Goal: Use online tool/utility: Utilize a website feature to perform a specific function

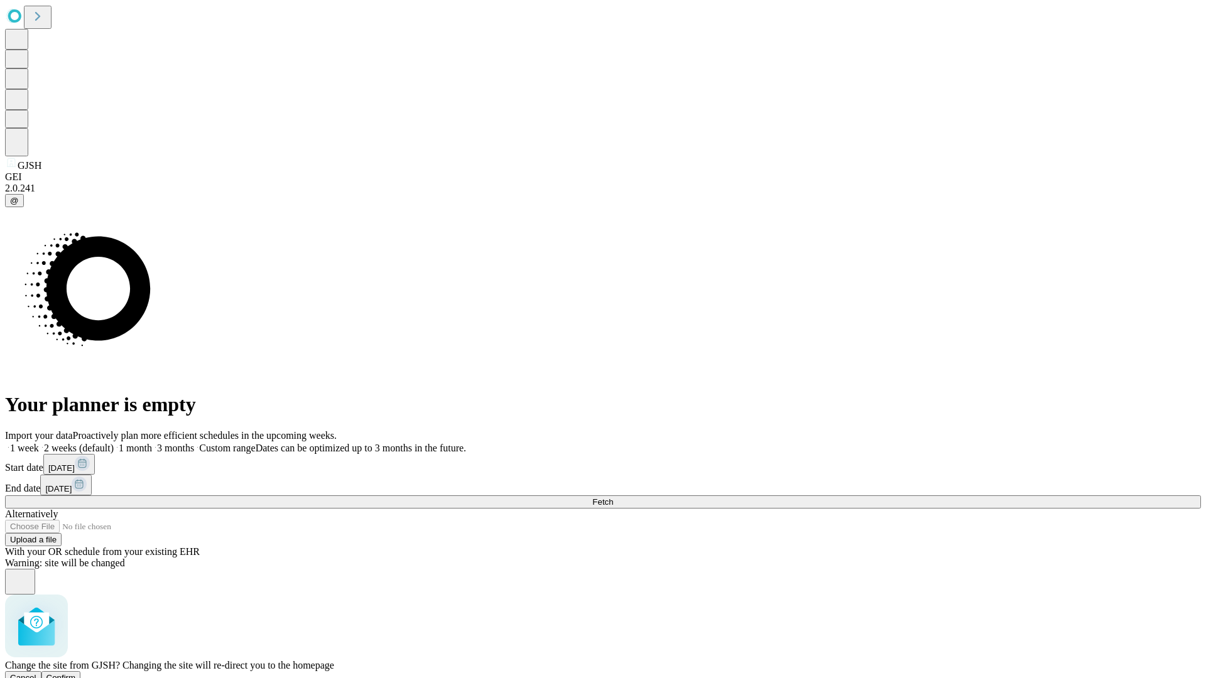
click at [76, 673] on span "Confirm" at bounding box center [61, 677] width 30 height 9
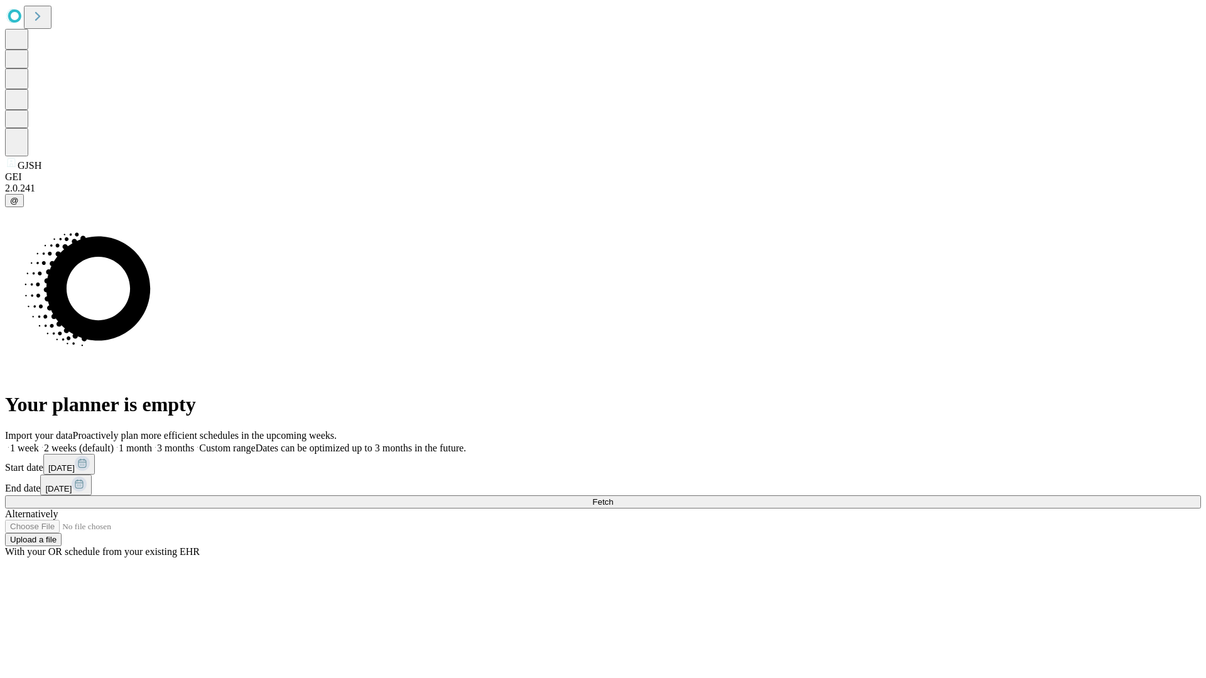
click at [152, 443] on label "1 month" at bounding box center [133, 448] width 38 height 11
click at [613, 498] on span "Fetch" at bounding box center [602, 502] width 21 height 9
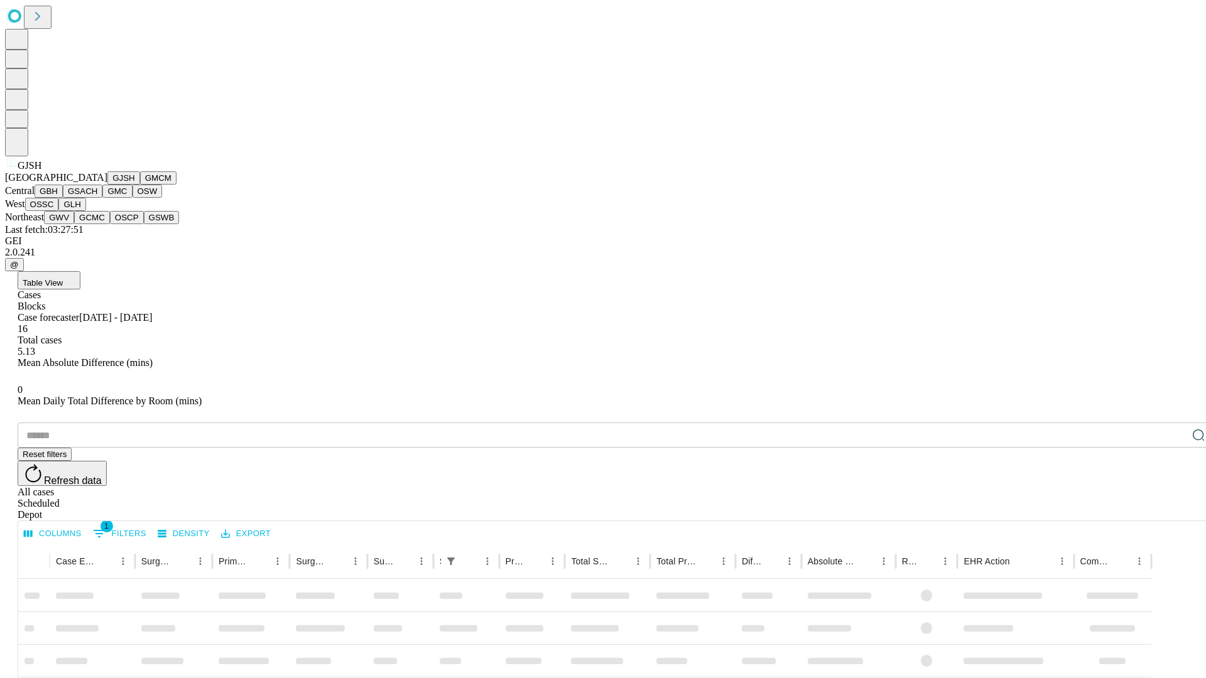
click at [140, 185] on button "GMCM" at bounding box center [158, 177] width 36 height 13
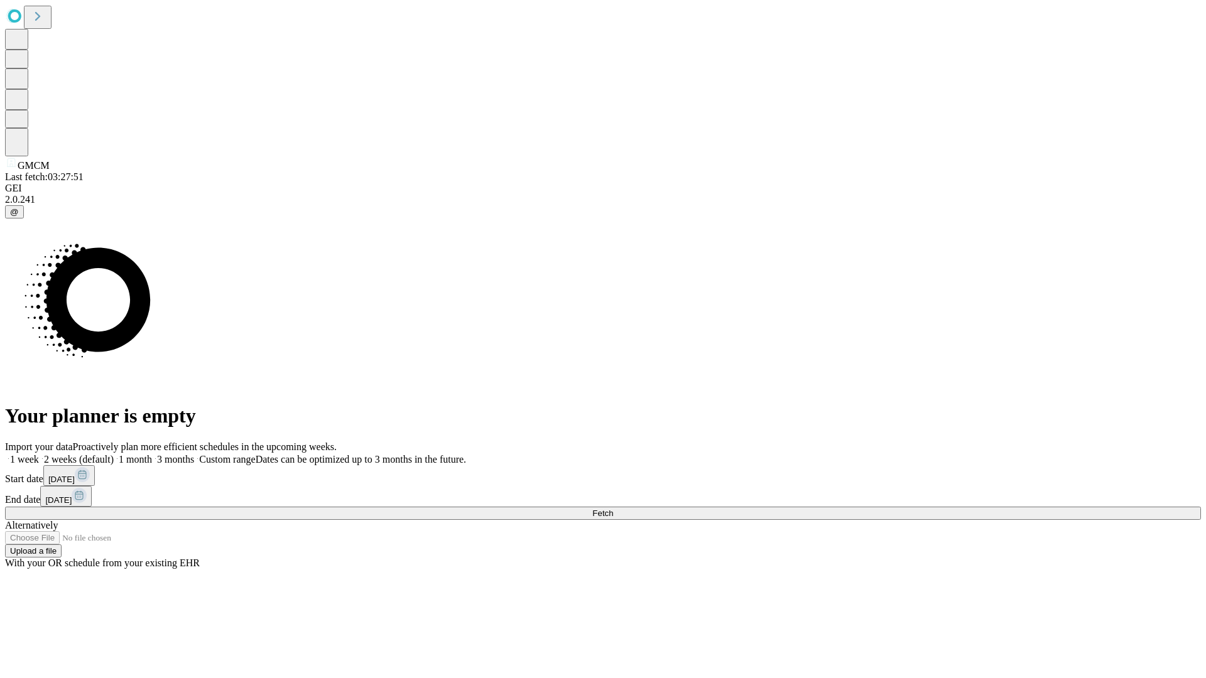
click at [152, 454] on label "1 month" at bounding box center [133, 459] width 38 height 11
click at [613, 509] on span "Fetch" at bounding box center [602, 513] width 21 height 9
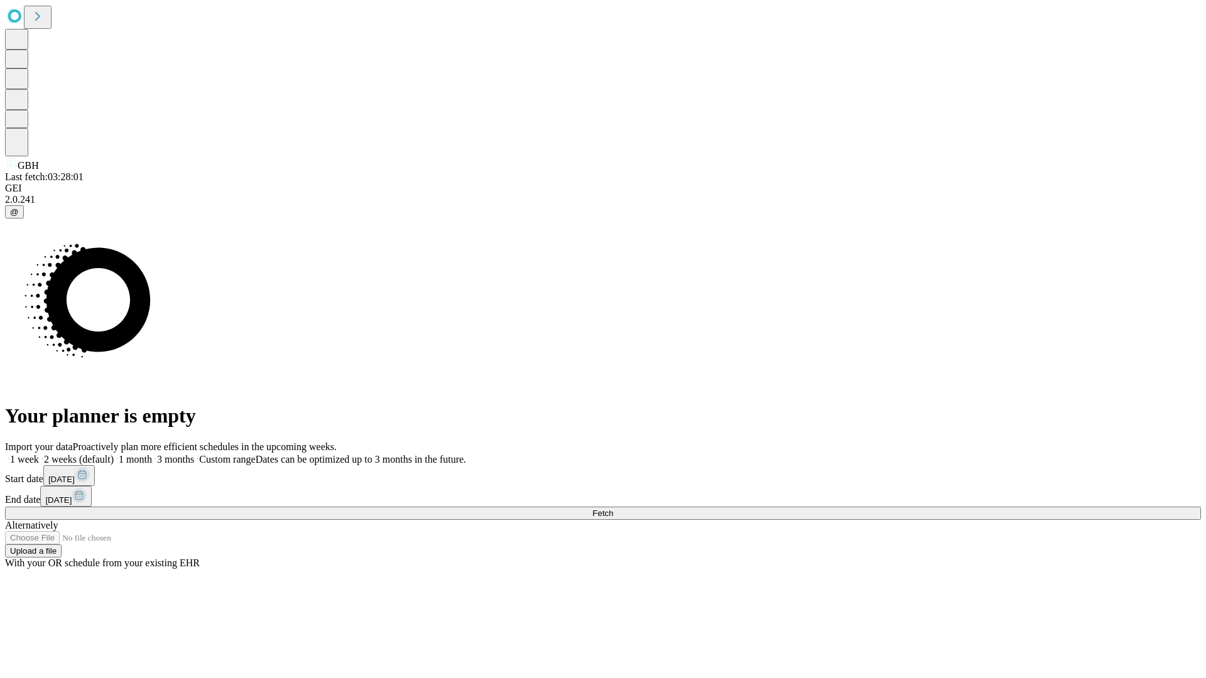
click at [152, 454] on label "1 month" at bounding box center [133, 459] width 38 height 11
click at [613, 509] on span "Fetch" at bounding box center [602, 513] width 21 height 9
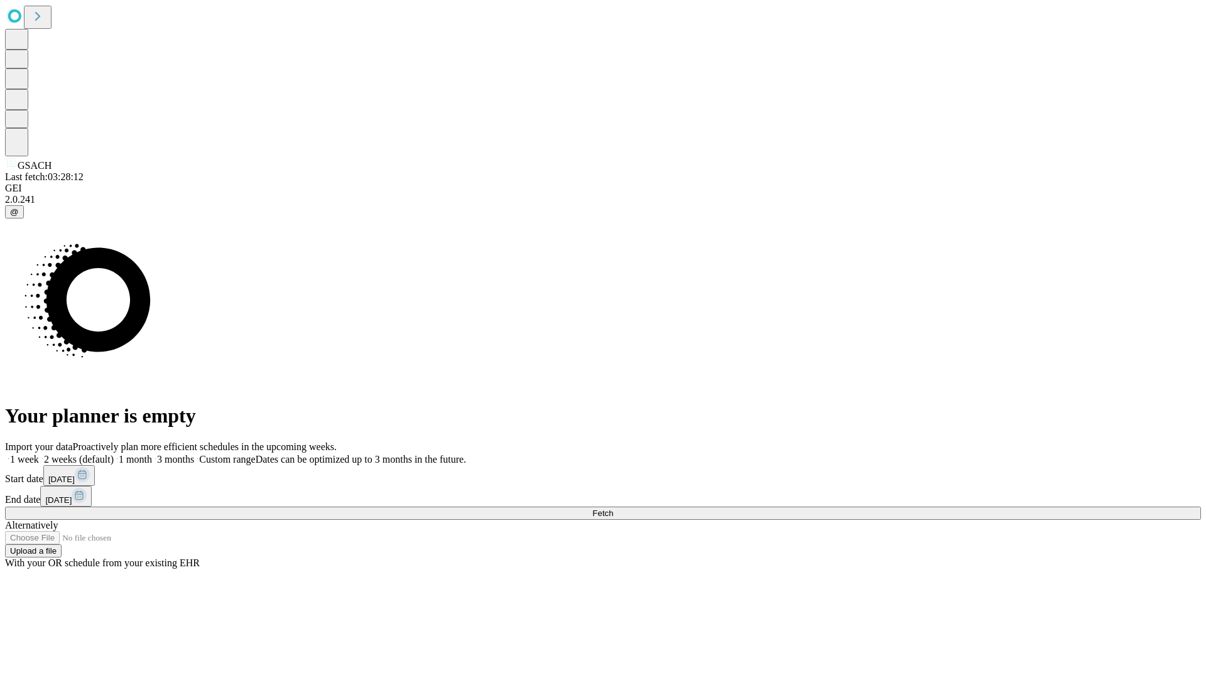
click at [152, 454] on label "1 month" at bounding box center [133, 459] width 38 height 11
click at [613, 509] on span "Fetch" at bounding box center [602, 513] width 21 height 9
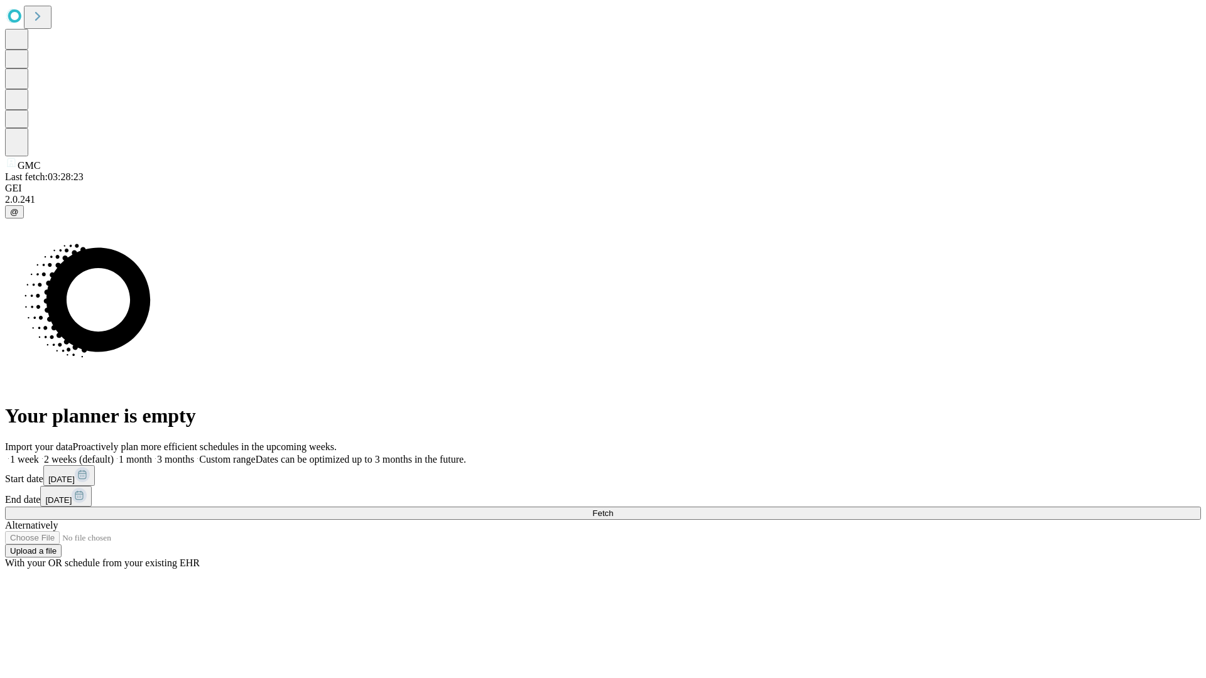
click at [152, 454] on label "1 month" at bounding box center [133, 459] width 38 height 11
click at [613, 509] on span "Fetch" at bounding box center [602, 513] width 21 height 9
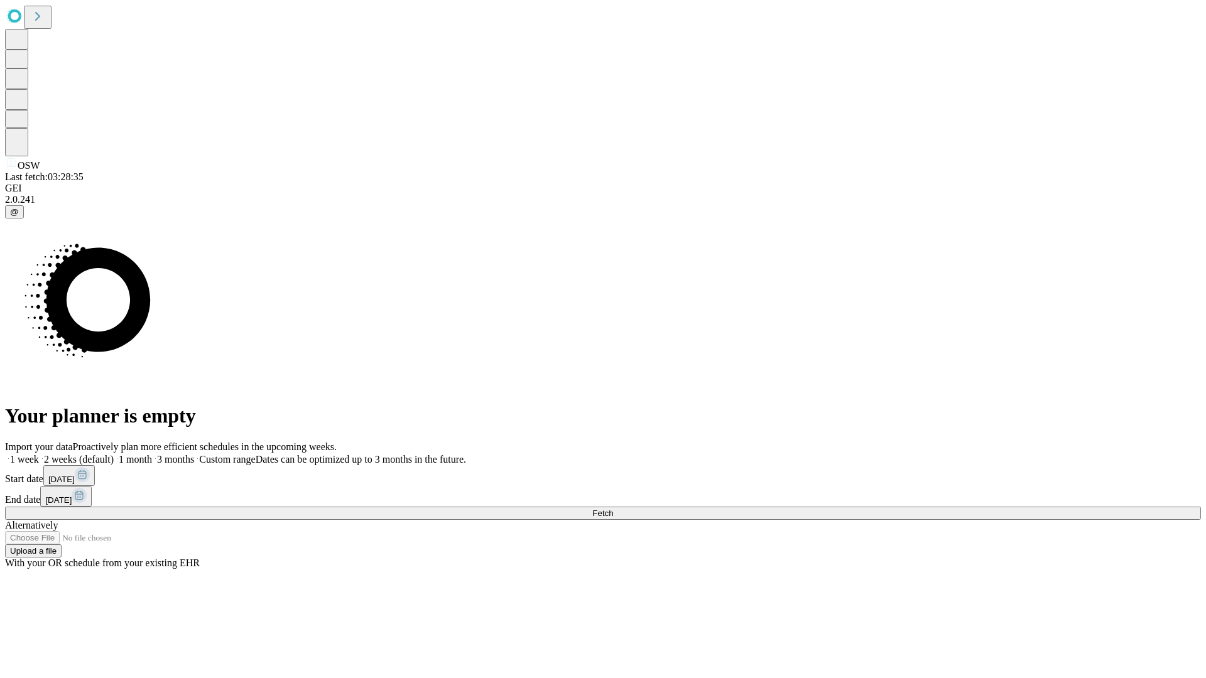
click at [152, 454] on label "1 month" at bounding box center [133, 459] width 38 height 11
click at [613, 509] on span "Fetch" at bounding box center [602, 513] width 21 height 9
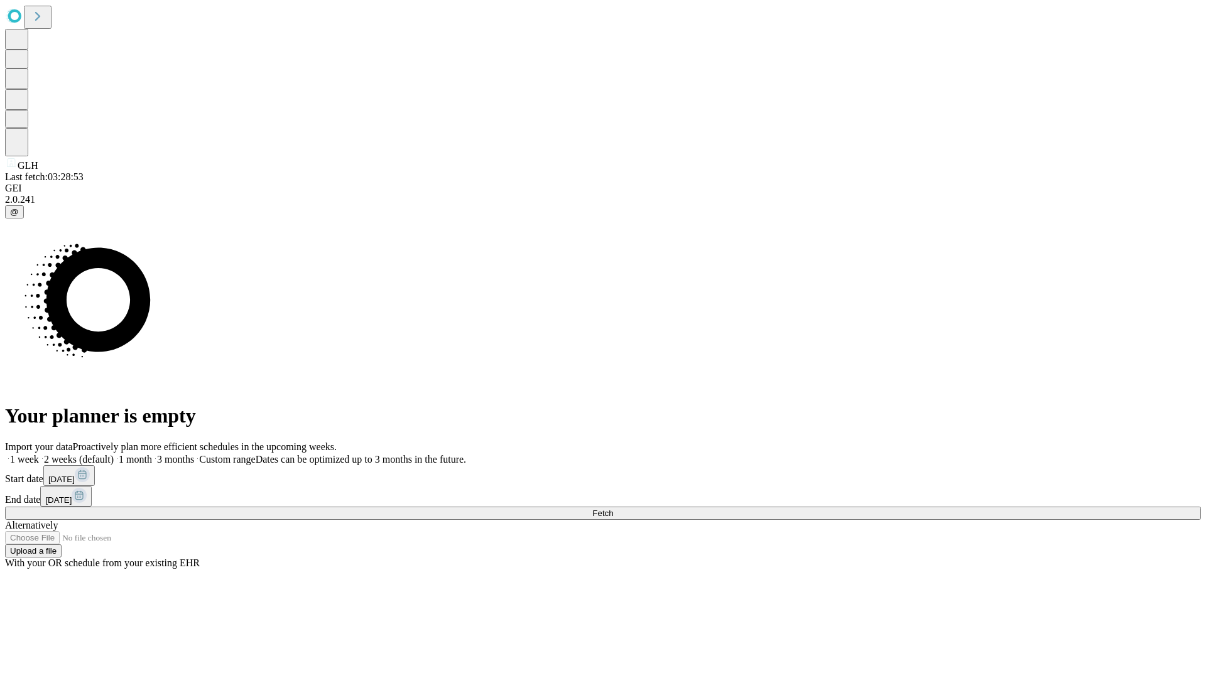
click at [152, 454] on label "1 month" at bounding box center [133, 459] width 38 height 11
click at [613, 509] on span "Fetch" at bounding box center [602, 513] width 21 height 9
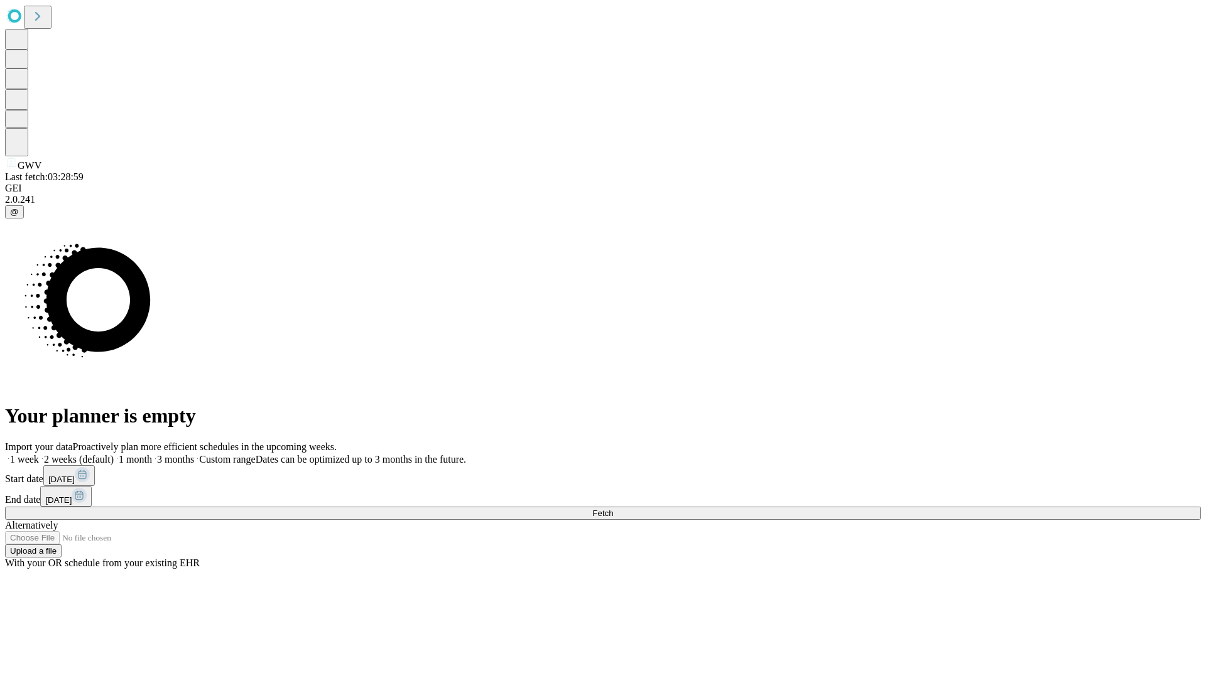
click at [152, 454] on label "1 month" at bounding box center [133, 459] width 38 height 11
click at [613, 509] on span "Fetch" at bounding box center [602, 513] width 21 height 9
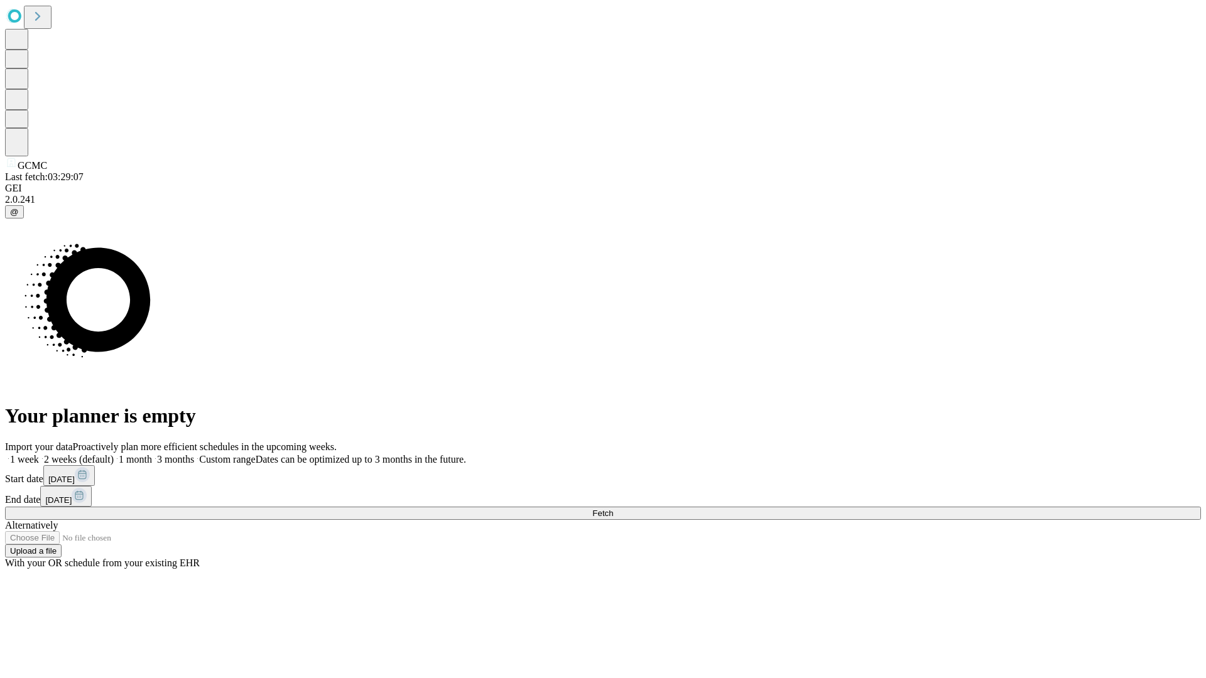
click at [152, 454] on label "1 month" at bounding box center [133, 459] width 38 height 11
click at [613, 509] on span "Fetch" at bounding box center [602, 513] width 21 height 9
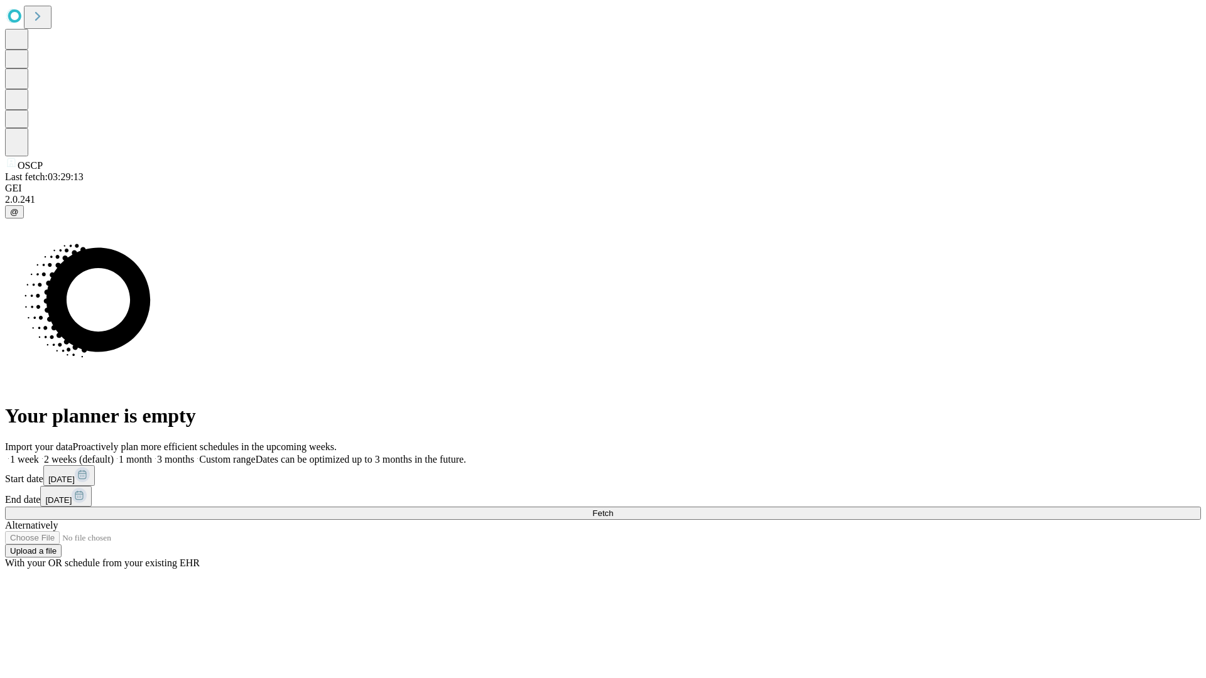
click at [152, 454] on label "1 month" at bounding box center [133, 459] width 38 height 11
click at [613, 509] on span "Fetch" at bounding box center [602, 513] width 21 height 9
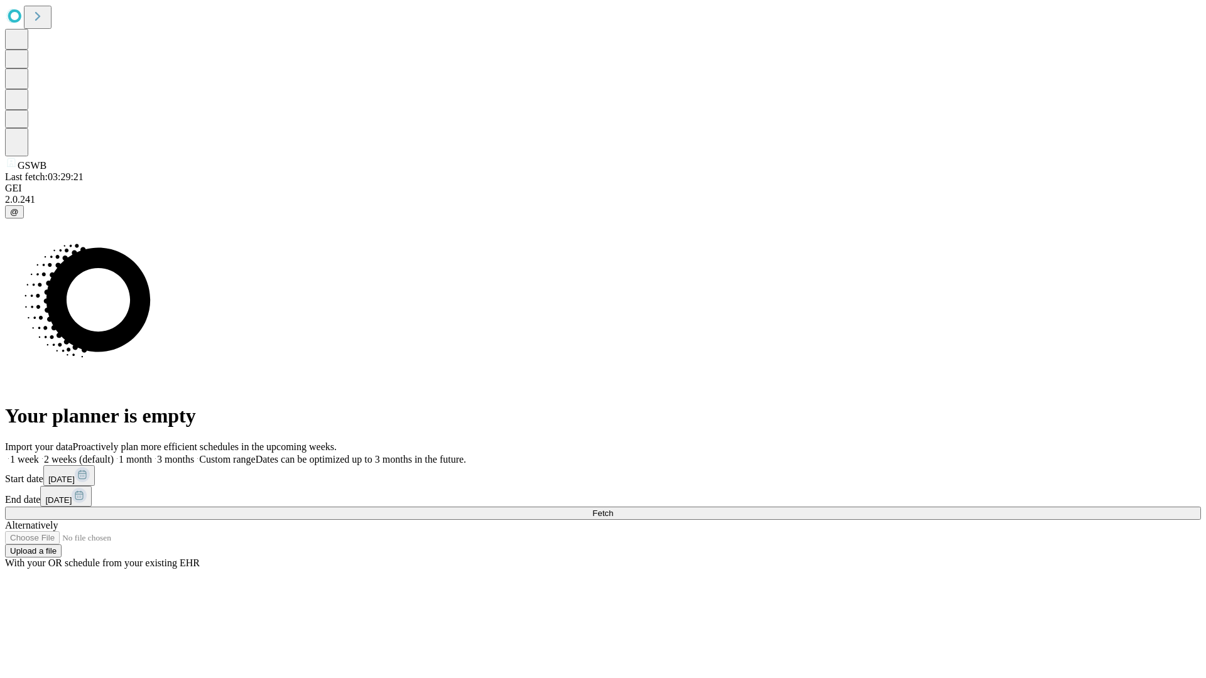
click at [152, 454] on label "1 month" at bounding box center [133, 459] width 38 height 11
click at [613, 509] on span "Fetch" at bounding box center [602, 513] width 21 height 9
